Goal: Check status: Check status

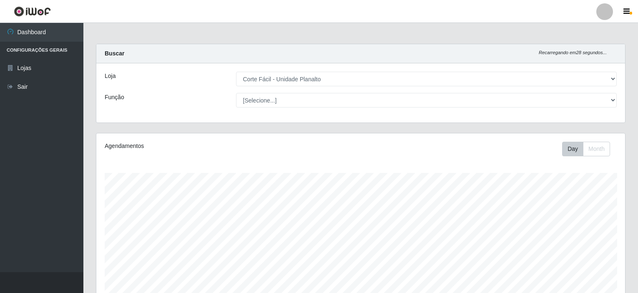
select select "202"
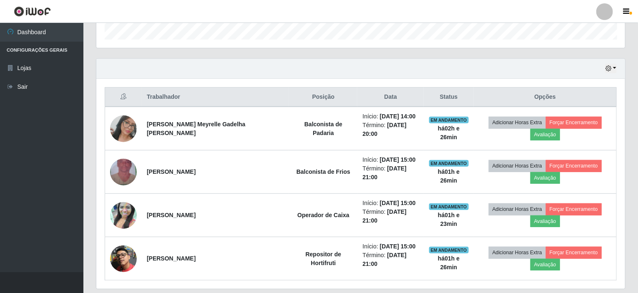
scroll to position [173, 529]
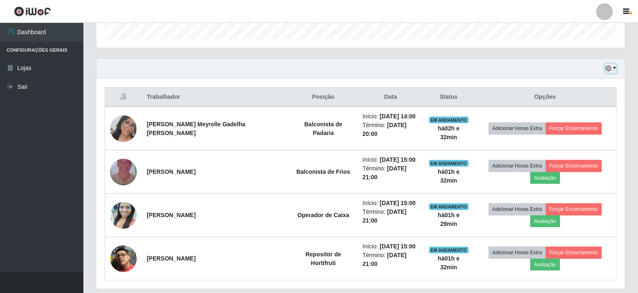
click at [615, 68] on button "button" at bounding box center [611, 69] width 12 height 10
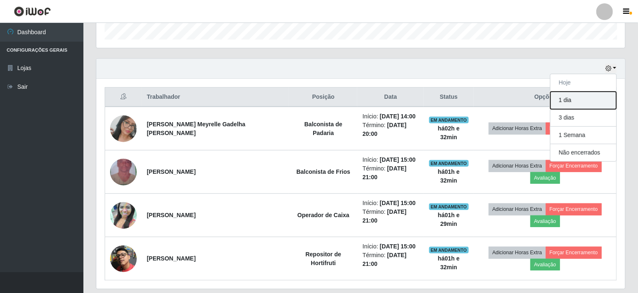
click at [571, 98] on button "1 dia" at bounding box center [584, 101] width 66 height 18
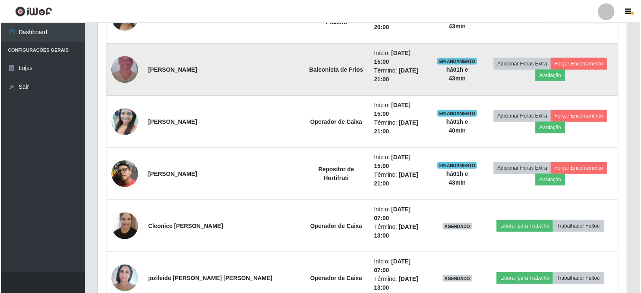
scroll to position [416, 0]
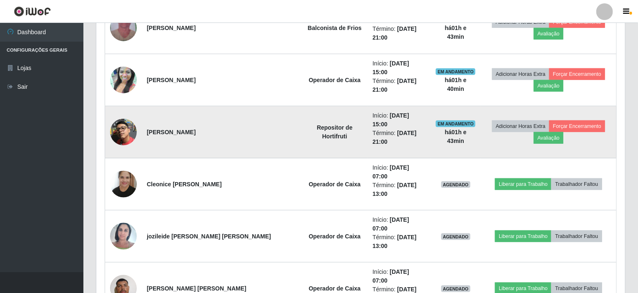
click at [123, 119] on img at bounding box center [123, 132] width 27 height 27
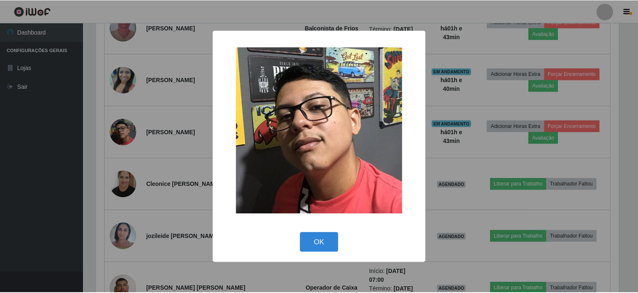
scroll to position [173, 526]
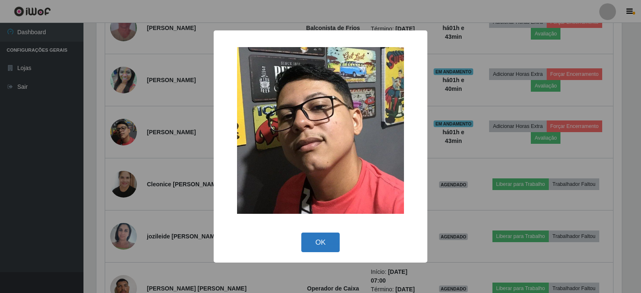
click at [319, 241] on button "OK" at bounding box center [320, 243] width 39 height 20
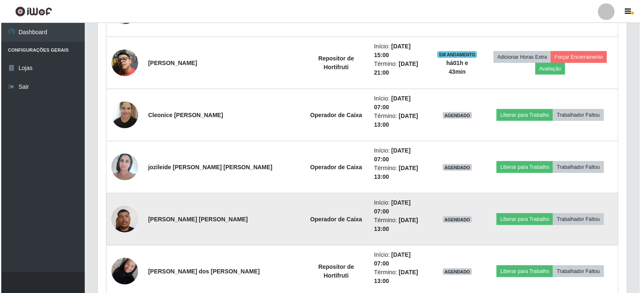
scroll to position [499, 0]
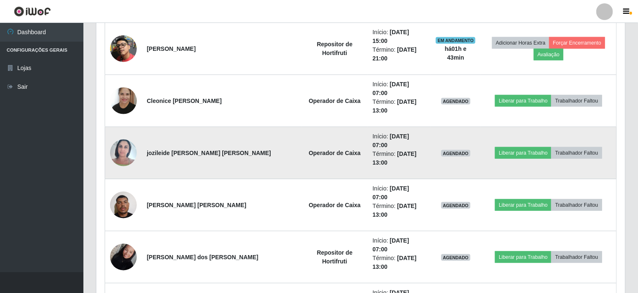
click at [134, 135] on img at bounding box center [123, 152] width 27 height 35
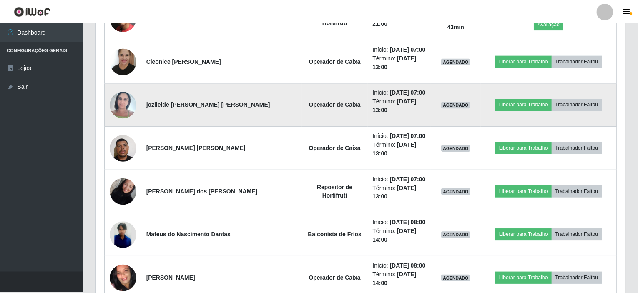
scroll to position [173, 526]
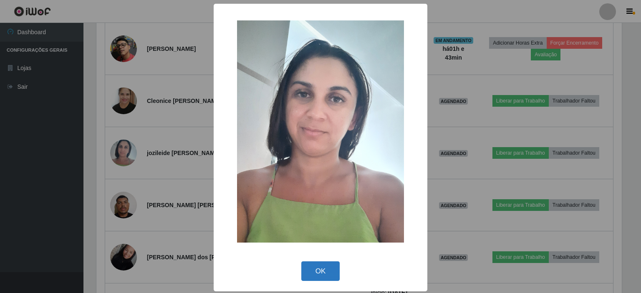
click at [303, 265] on button "OK" at bounding box center [320, 272] width 39 height 20
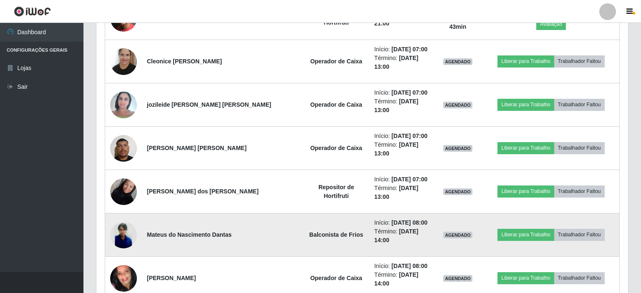
scroll to position [173, 529]
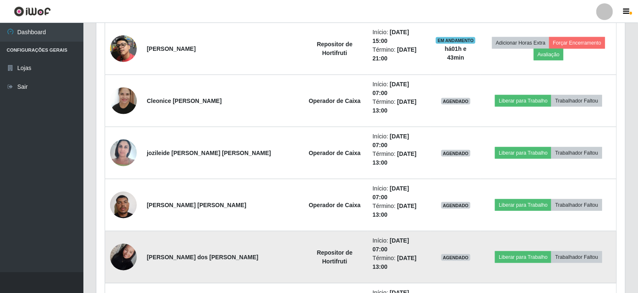
click at [127, 240] on img at bounding box center [123, 257] width 27 height 35
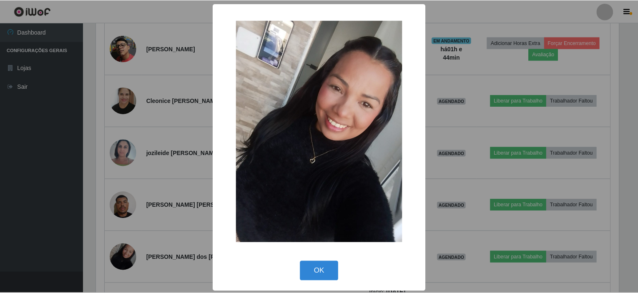
scroll to position [2, 0]
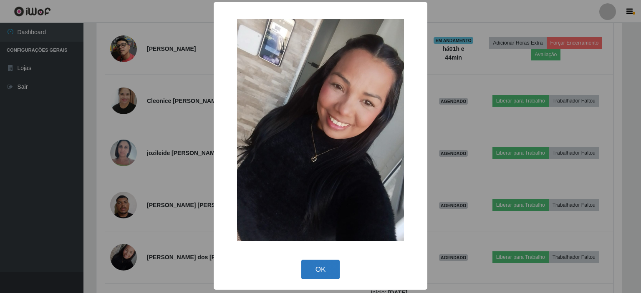
click at [325, 266] on button "OK" at bounding box center [320, 270] width 39 height 20
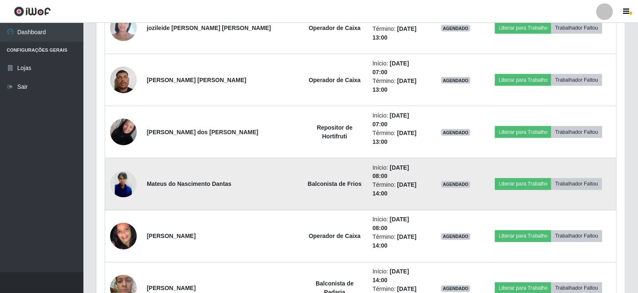
scroll to position [666, 0]
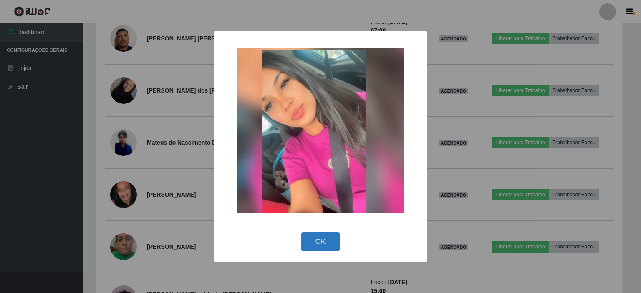
click at [323, 239] on button "OK" at bounding box center [320, 242] width 39 height 20
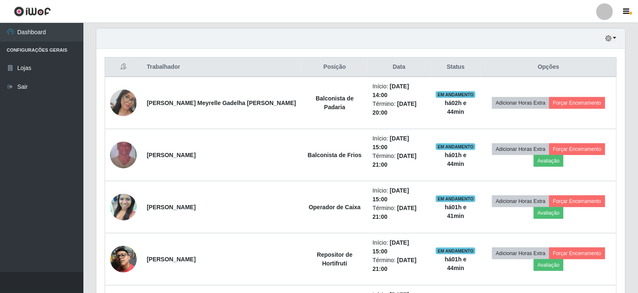
scroll to position [166, 0]
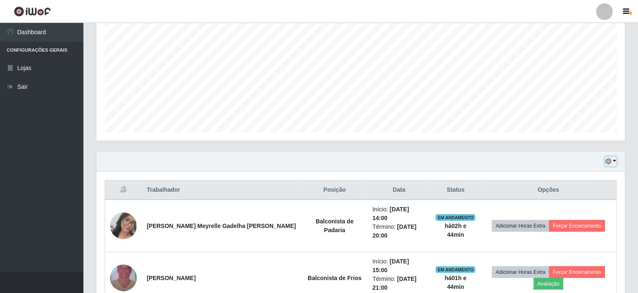
click at [614, 160] on button "button" at bounding box center [611, 162] width 12 height 10
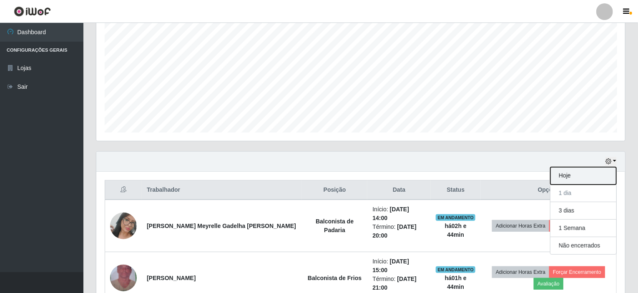
click at [568, 178] on button "Hoje" at bounding box center [584, 176] width 66 height 18
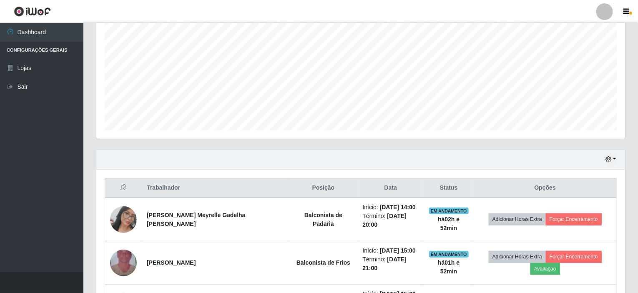
scroll to position [92, 0]
